Goal: Task Accomplishment & Management: Use online tool/utility

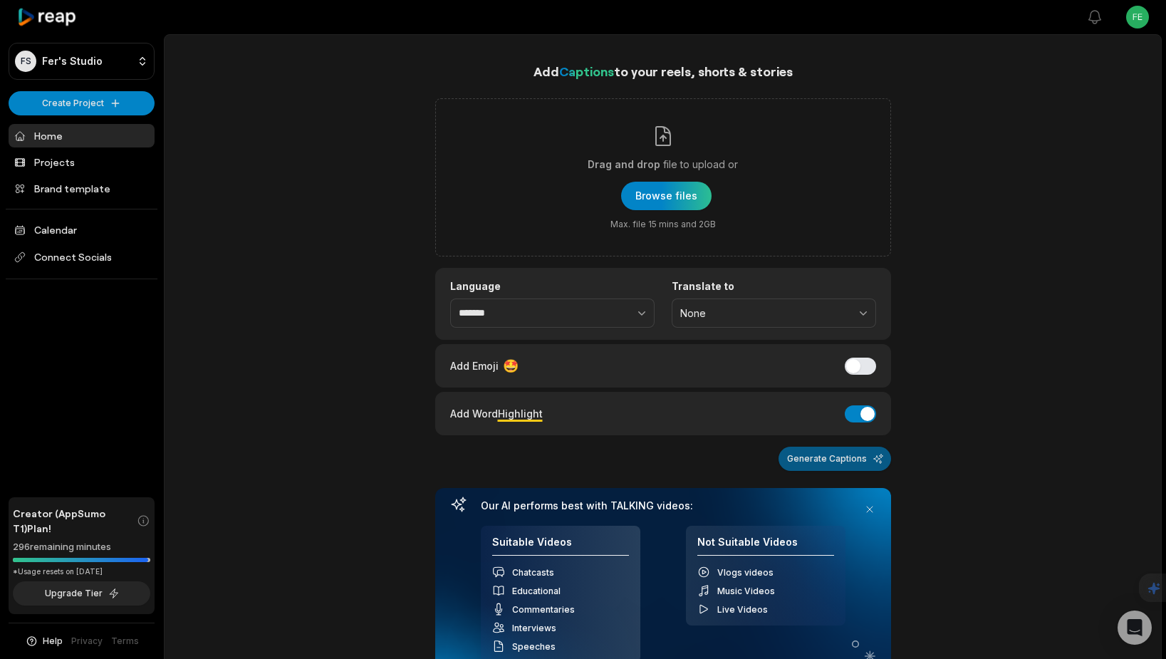
click at [804, 454] on button "Generate Captions" at bounding box center [835, 459] width 113 height 24
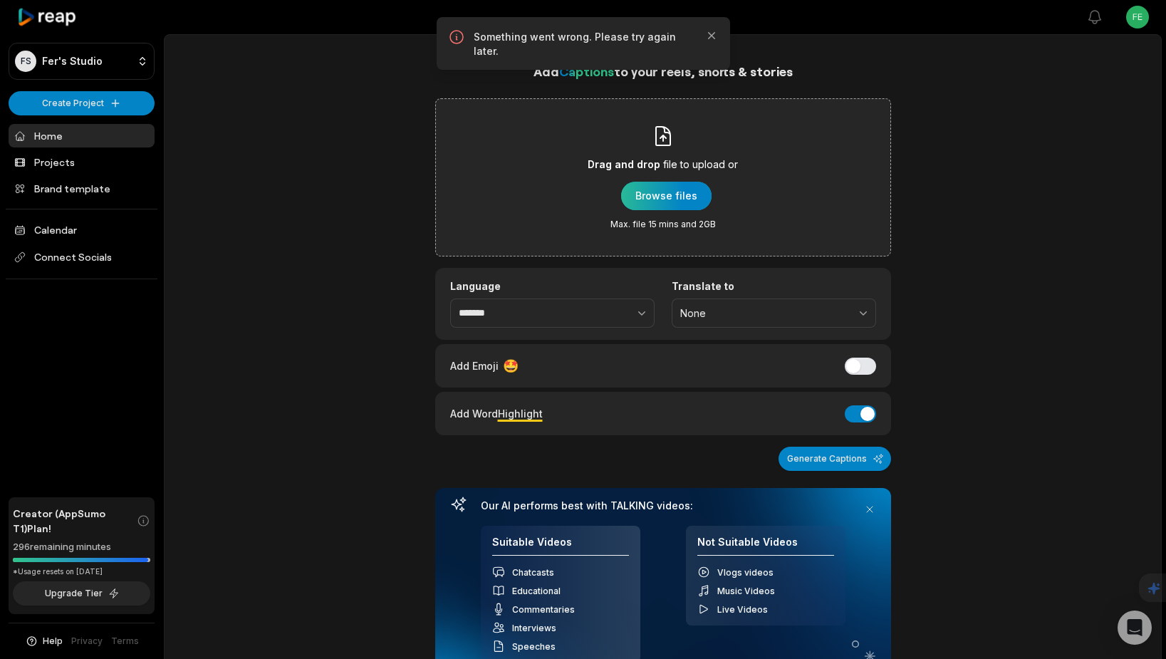
click at [655, 197] on div "button" at bounding box center [666, 196] width 90 height 28
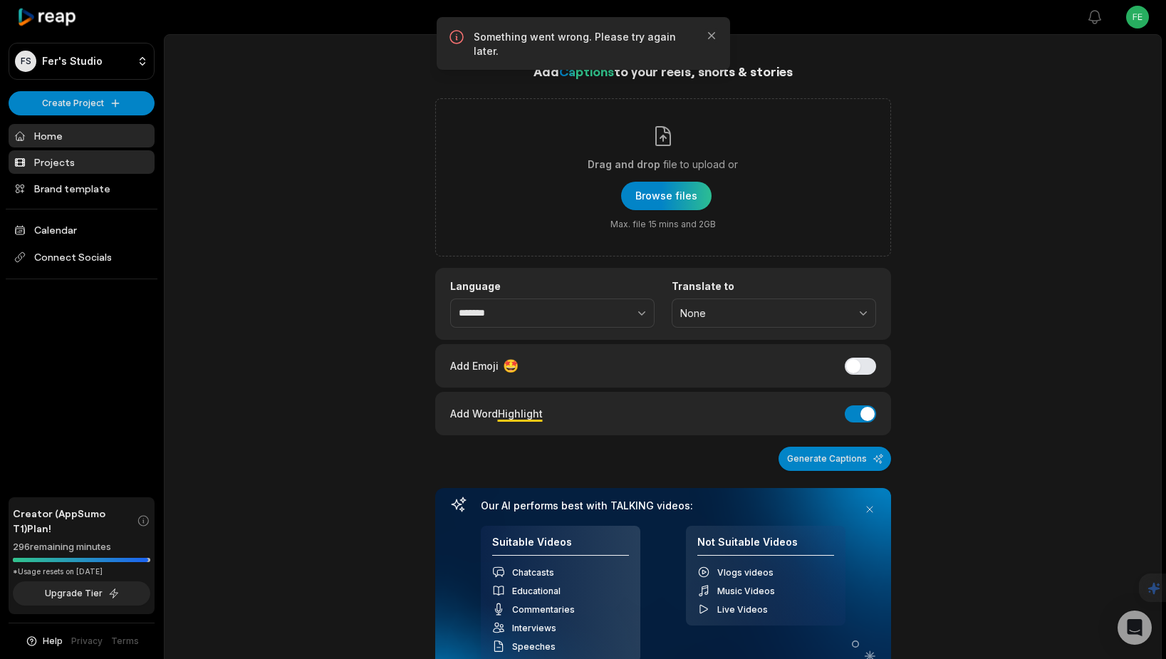
click at [50, 168] on link "Projects" at bounding box center [82, 162] width 146 height 24
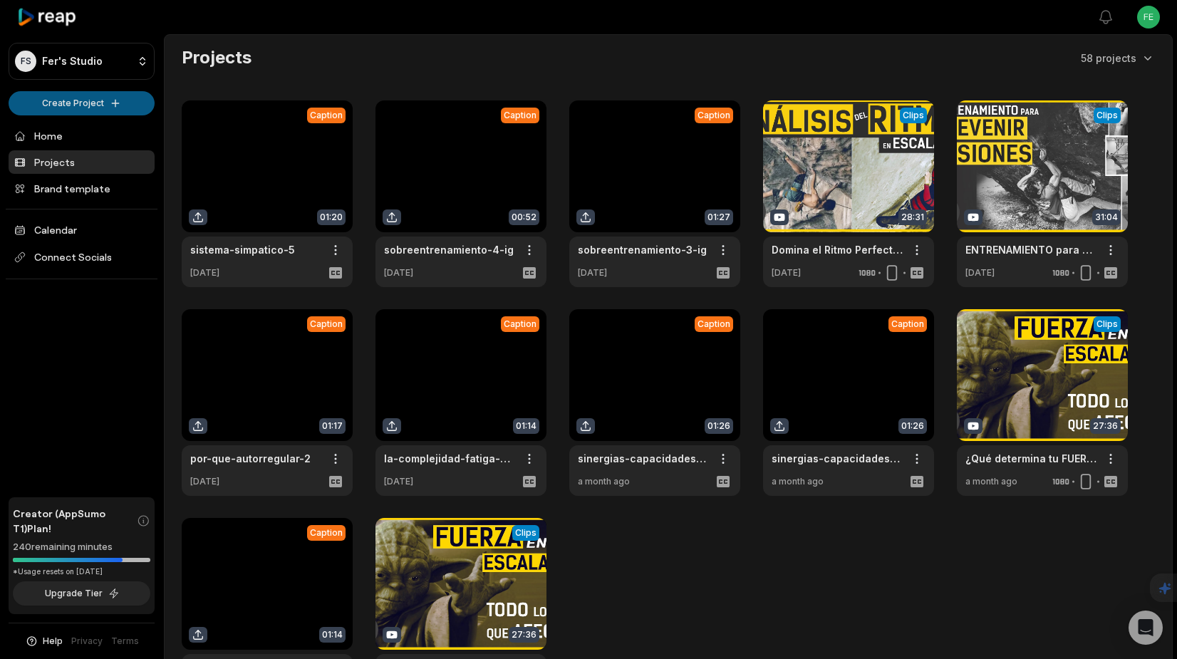
click at [60, 101] on html "FS Fer's Studio Create Project Home Projects Brand template Calendar Connect So…" at bounding box center [588, 329] width 1177 height 659
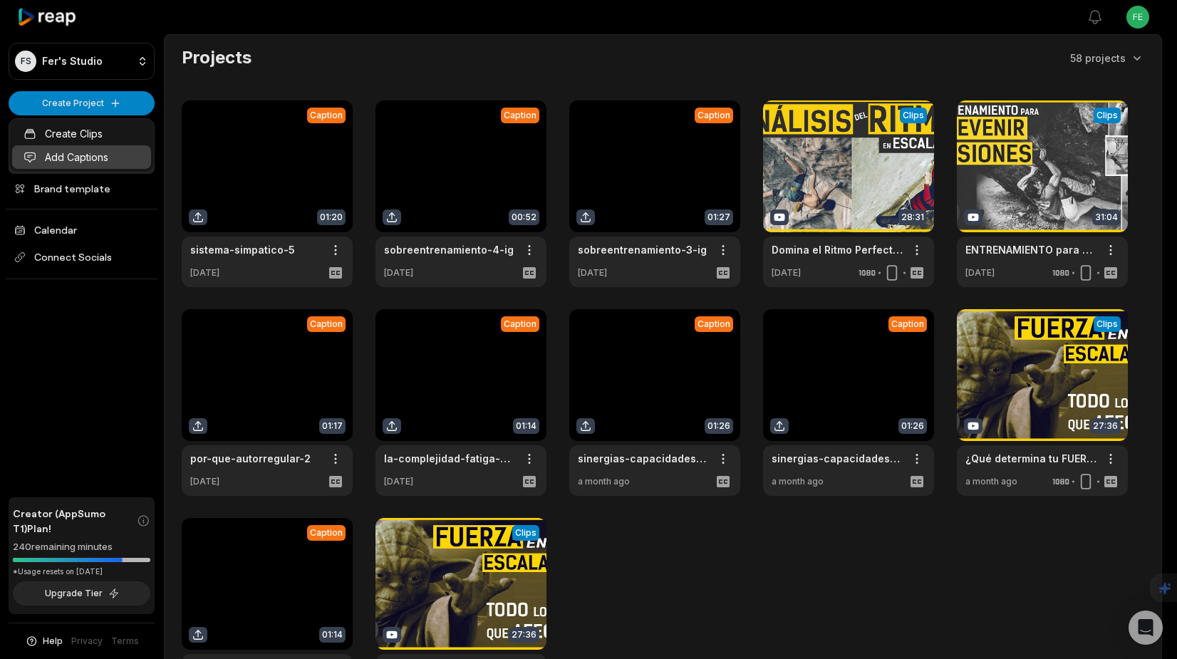
click at [70, 153] on link "Add Captions" at bounding box center [81, 157] width 139 height 24
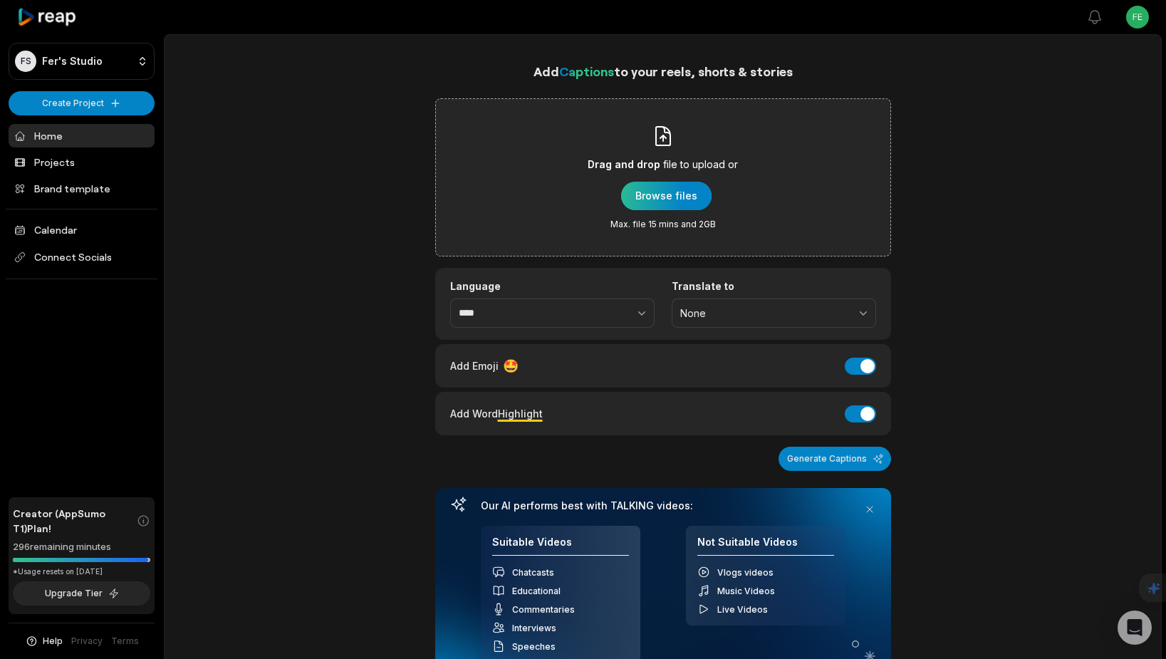
click at [697, 188] on div "button" at bounding box center [666, 196] width 90 height 28
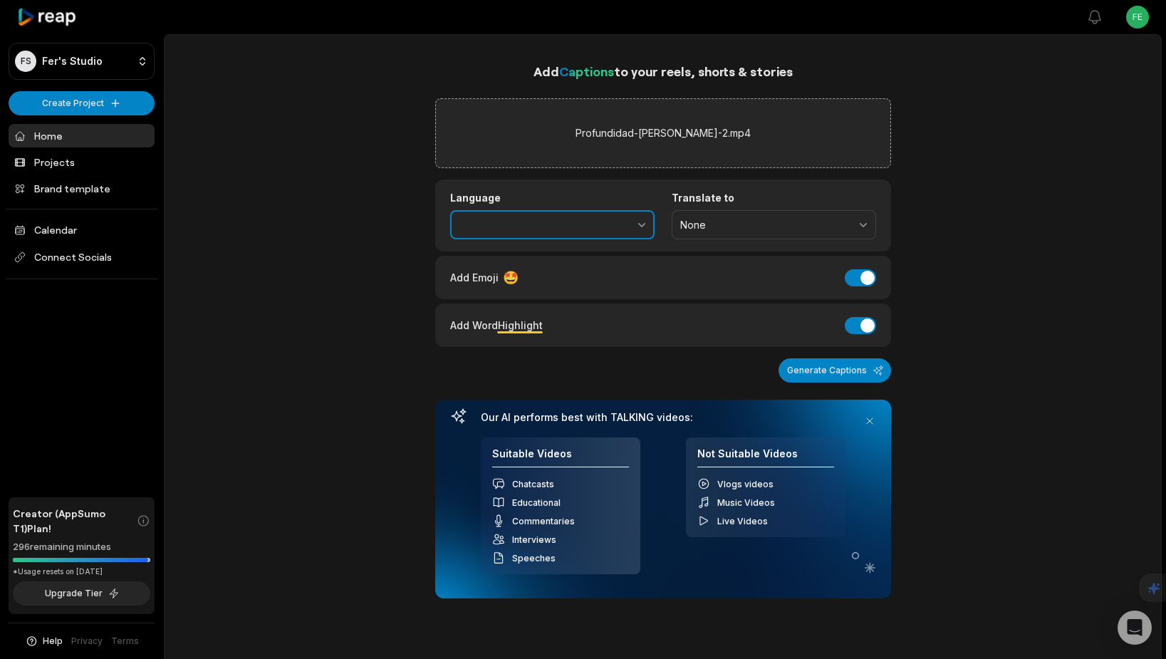
click at [628, 229] on button "button" at bounding box center [611, 225] width 88 height 30
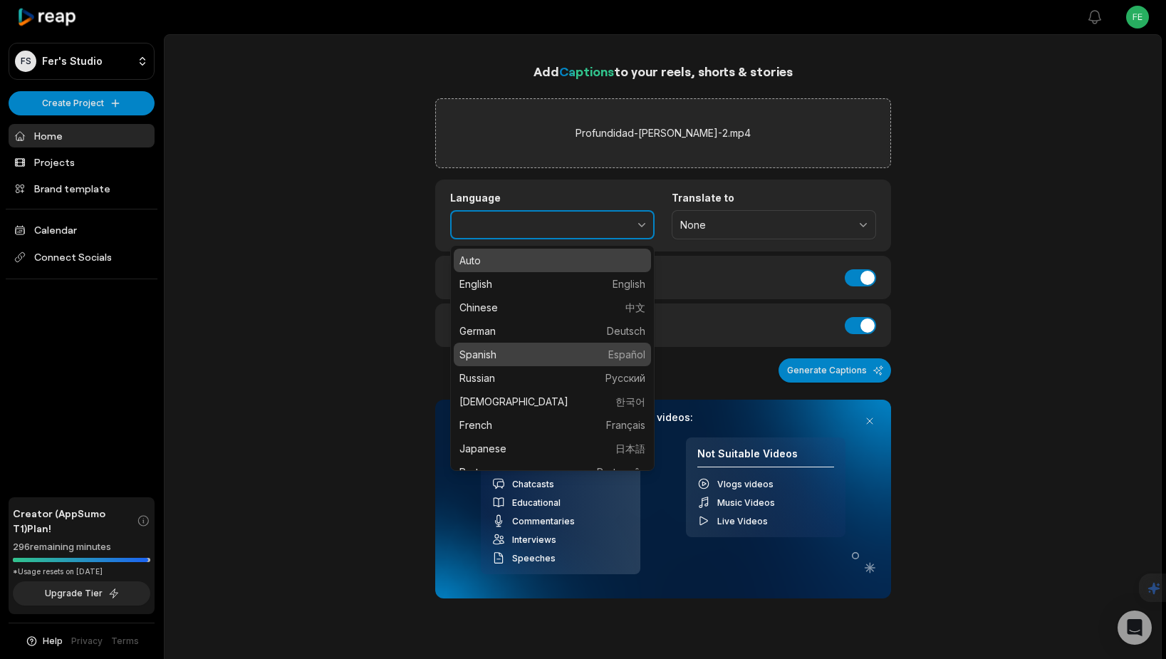
type input "*******"
drag, startPoint x: 507, startPoint y: 356, endPoint x: 489, endPoint y: 314, distance: 45.3
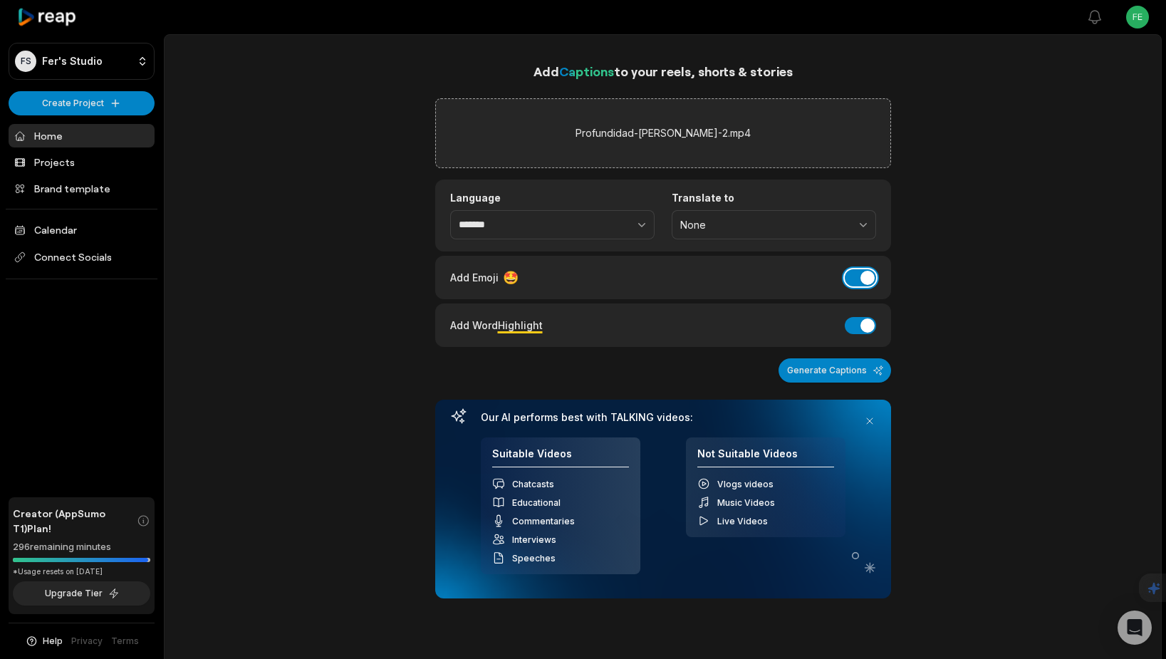
click at [870, 276] on button "Add Emoji" at bounding box center [860, 277] width 31 height 17
click at [846, 370] on button "Generate Captions" at bounding box center [835, 370] width 113 height 24
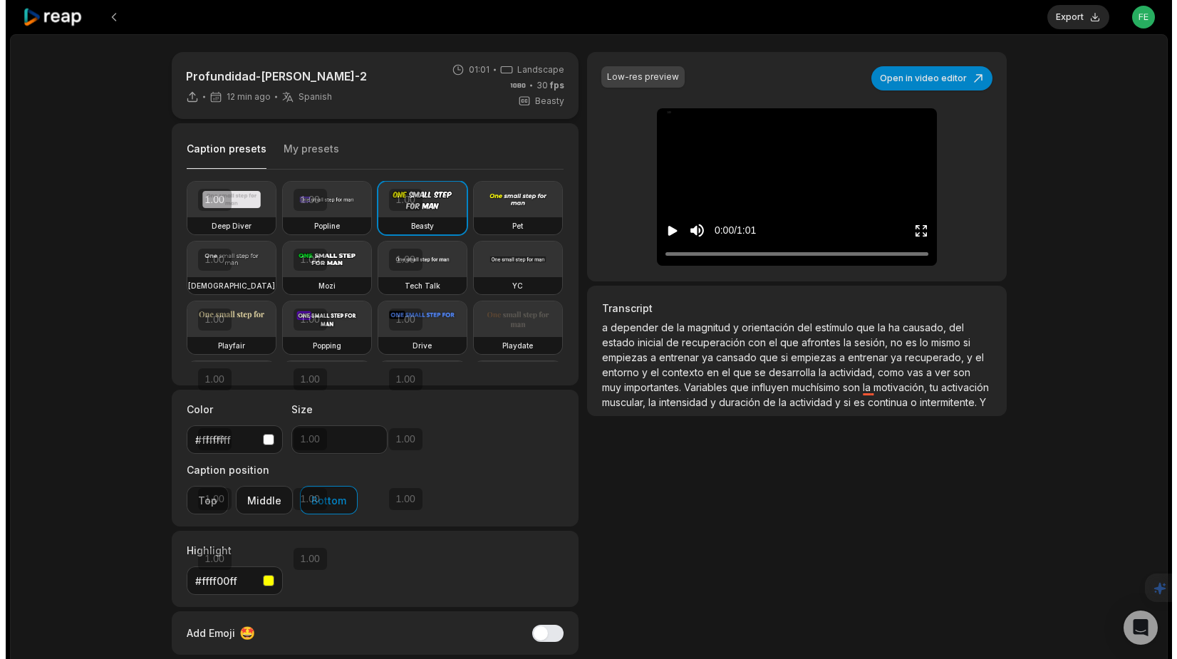
scroll to position [19, 0]
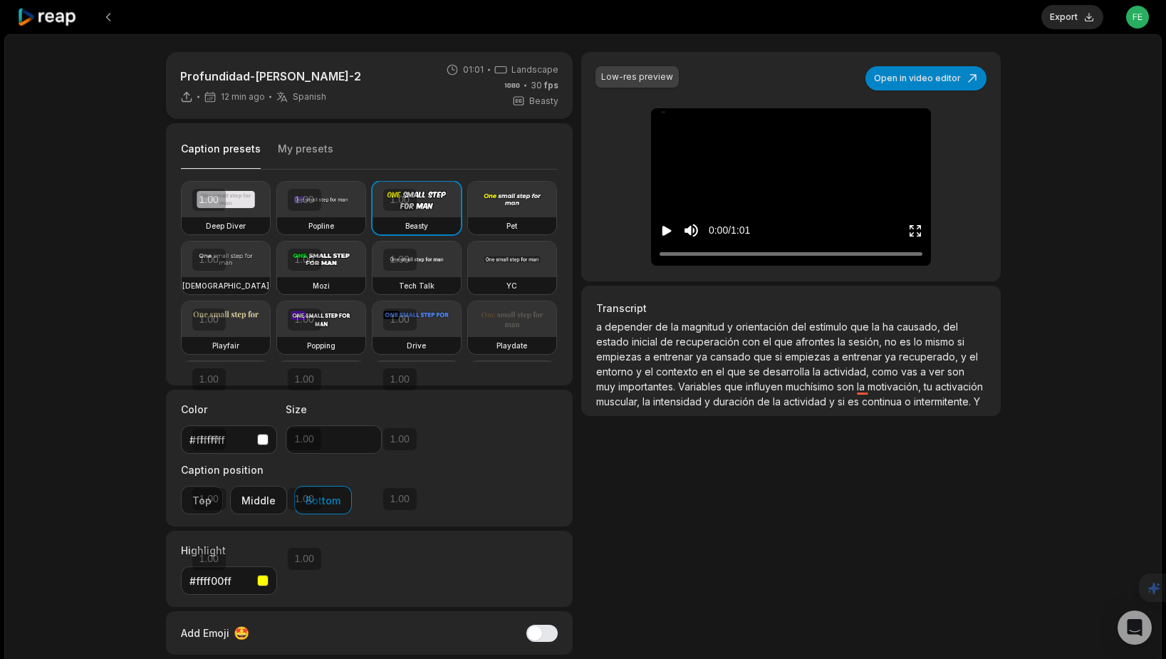
click at [888, 373] on span "como" at bounding box center [886, 371] width 29 height 12
click at [882, 373] on span "como" at bounding box center [886, 371] width 29 height 12
click at [896, 76] on button "Open in video editor" at bounding box center [926, 78] width 121 height 24
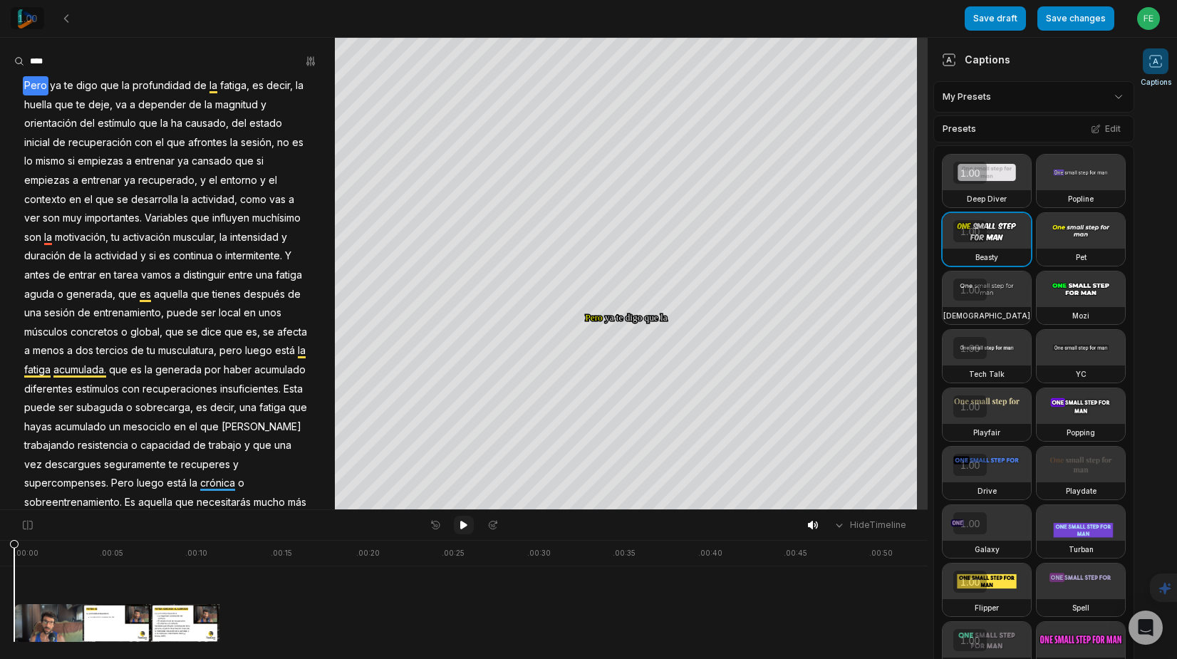
click at [460, 526] on icon at bounding box center [463, 524] width 11 height 11
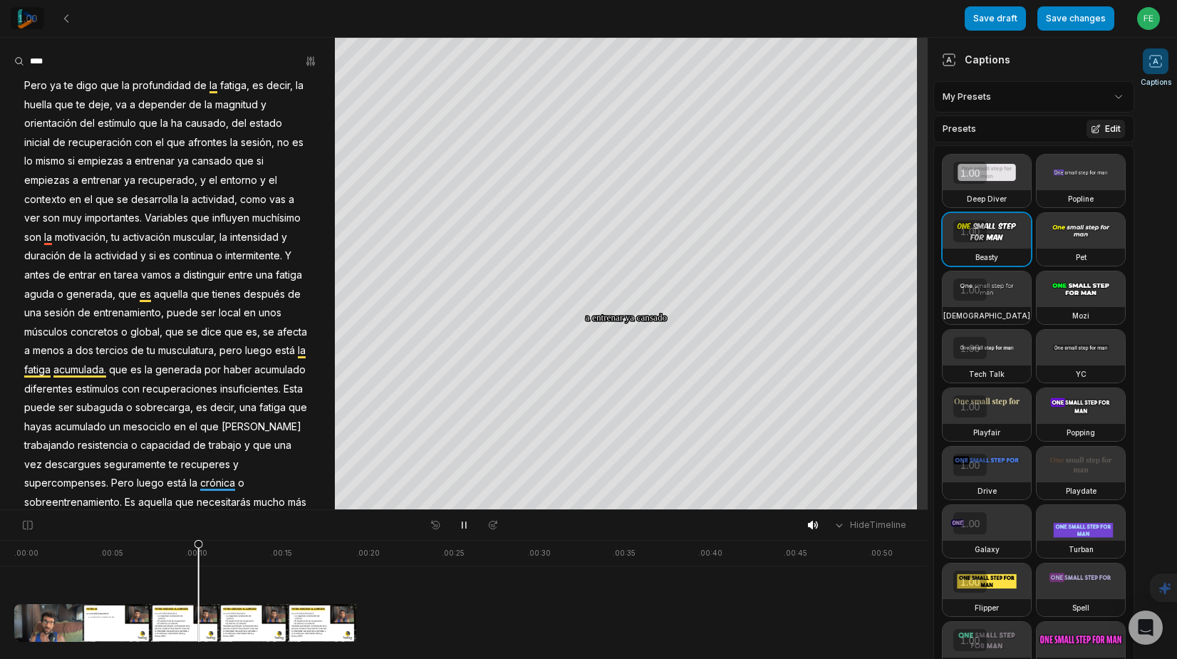
click at [1104, 125] on button "Edit" at bounding box center [1105, 129] width 38 height 19
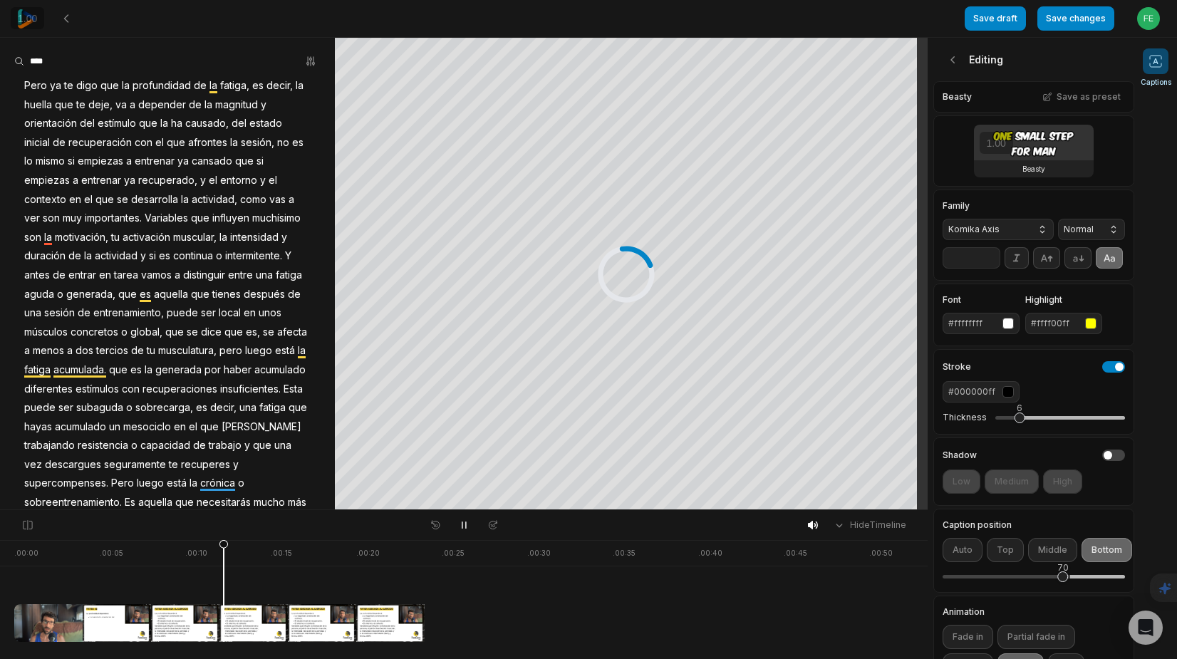
scroll to position [3, 0]
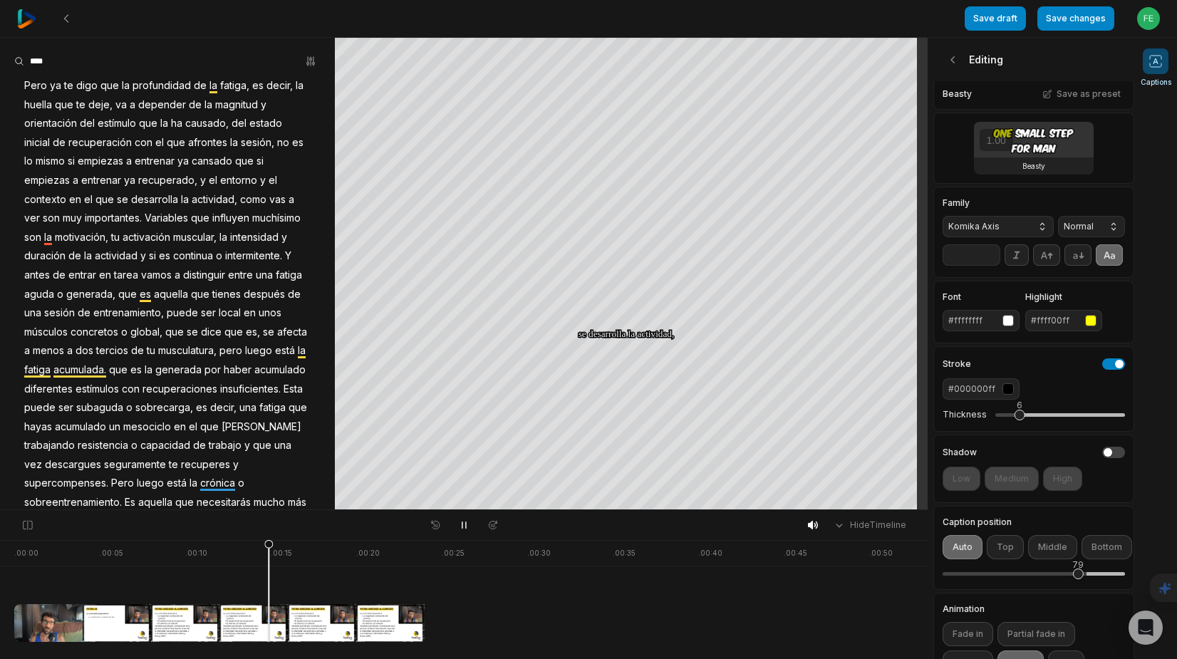
drag, startPoint x: 1067, startPoint y: 594, endPoint x: 1078, endPoint y: 597, distance: 11.7
click at [1078, 579] on div "79" at bounding box center [1078, 574] width 11 height 11
